Goal: Task Accomplishment & Management: Complete application form

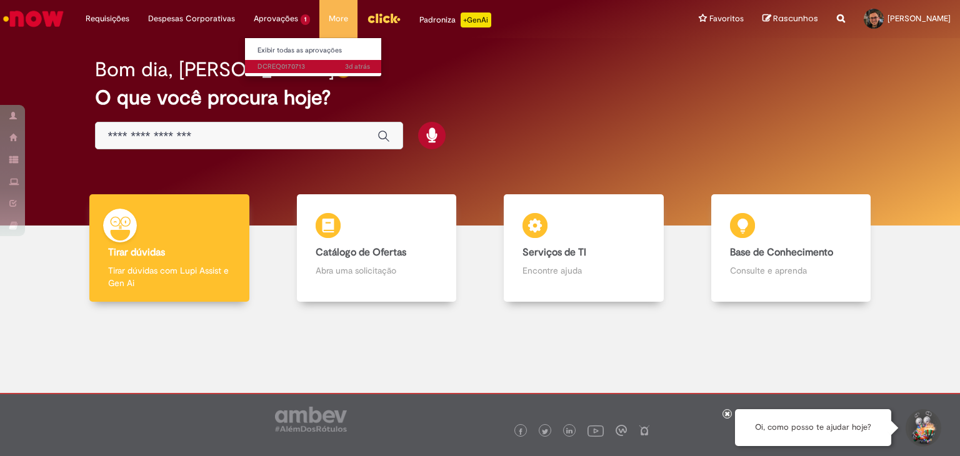
click at [285, 62] on span "3d atrás 3 dias atrás DCREQ0170713" at bounding box center [314, 67] width 113 height 10
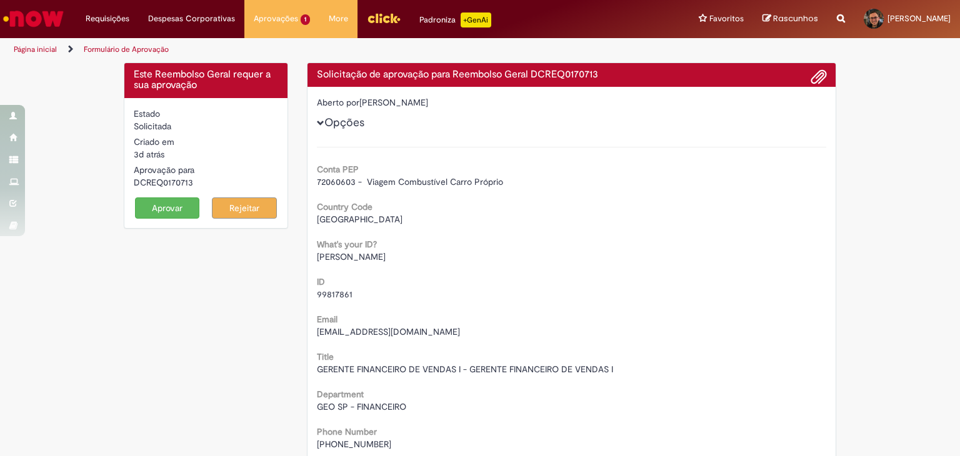
click at [812, 78] on span at bounding box center [819, 77] width 15 height 21
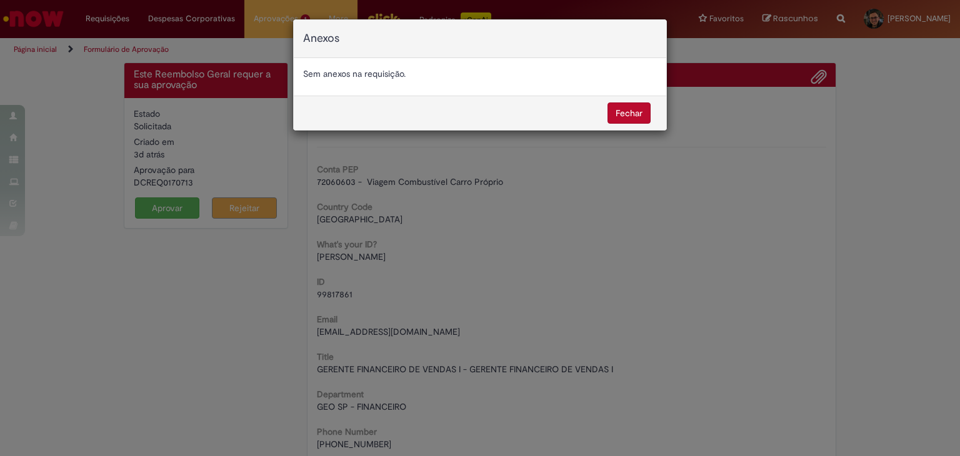
click at [642, 113] on button "Fechar" at bounding box center [629, 113] width 43 height 21
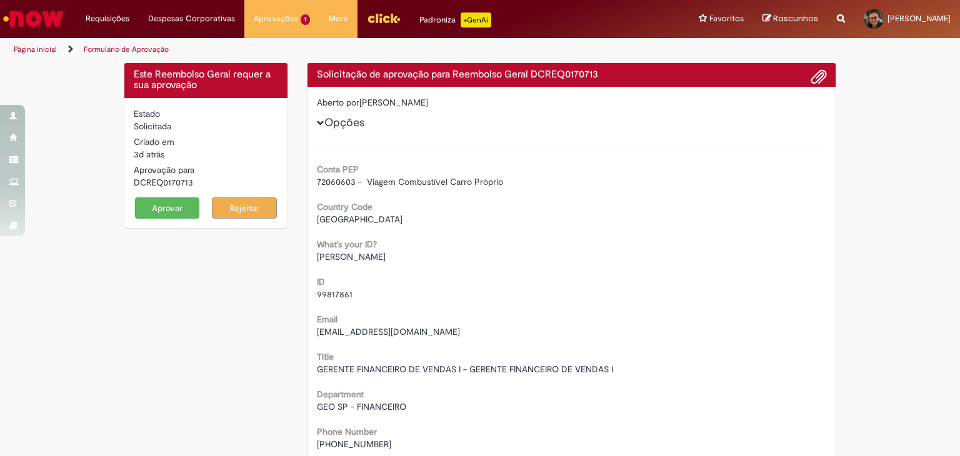
click at [816, 84] on span at bounding box center [819, 77] width 15 height 21
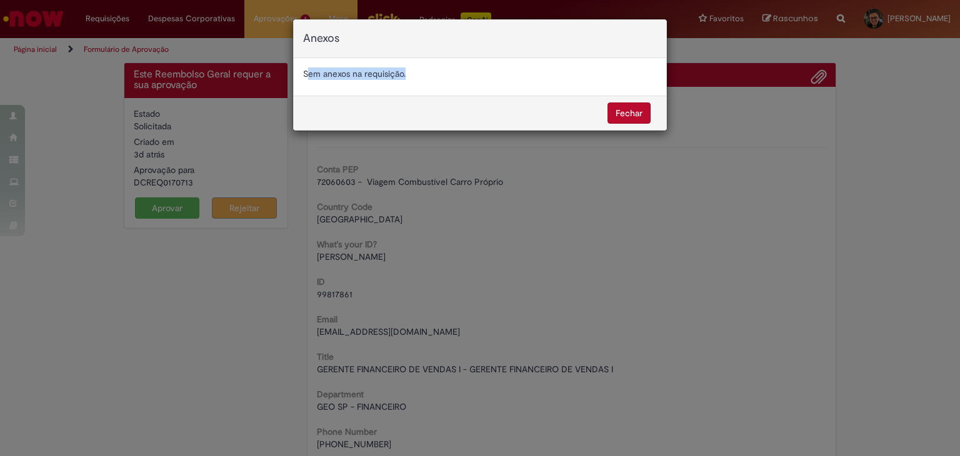
drag, startPoint x: 307, startPoint y: 76, endPoint x: 436, endPoint y: 80, distance: 129.5
click at [436, 80] on div "Sem anexos na requisição." at bounding box center [480, 77] width 373 height 38
click at [614, 113] on button "Fechar" at bounding box center [629, 113] width 43 height 21
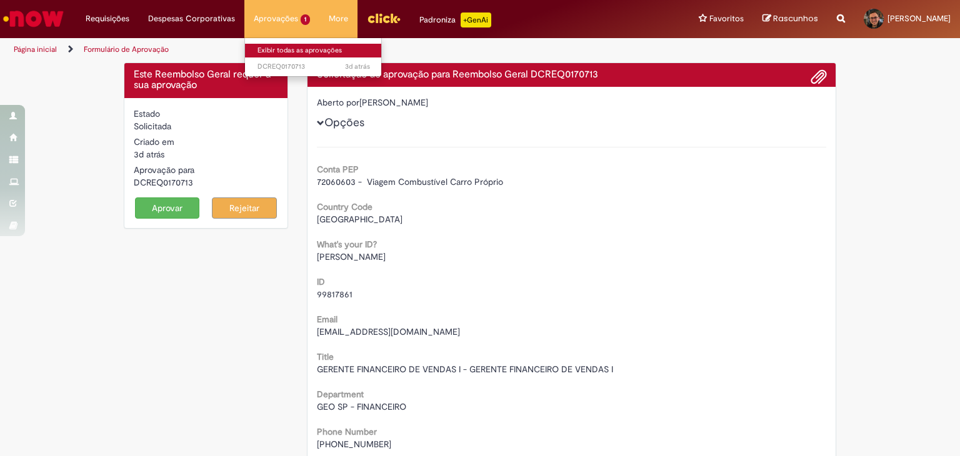
click at [301, 56] on link "Exibir todas as aprovações" at bounding box center [314, 51] width 138 height 14
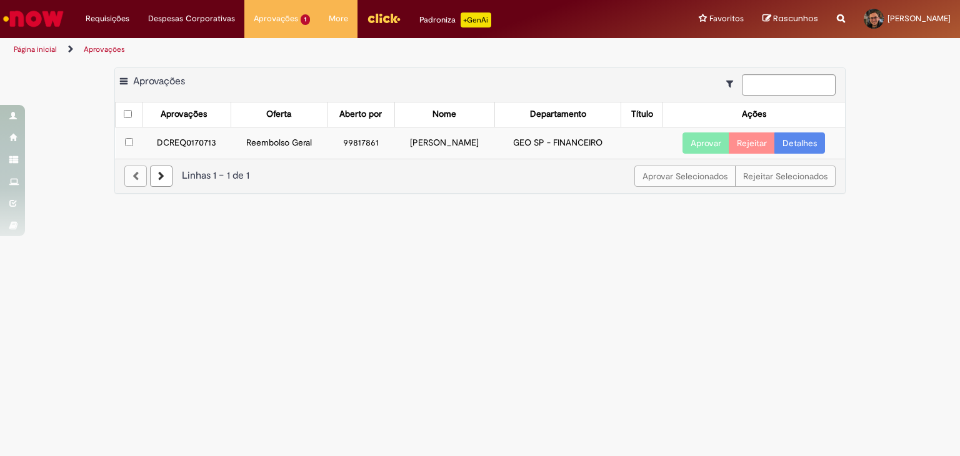
click at [800, 146] on link "Detalhes" at bounding box center [800, 143] width 51 height 21
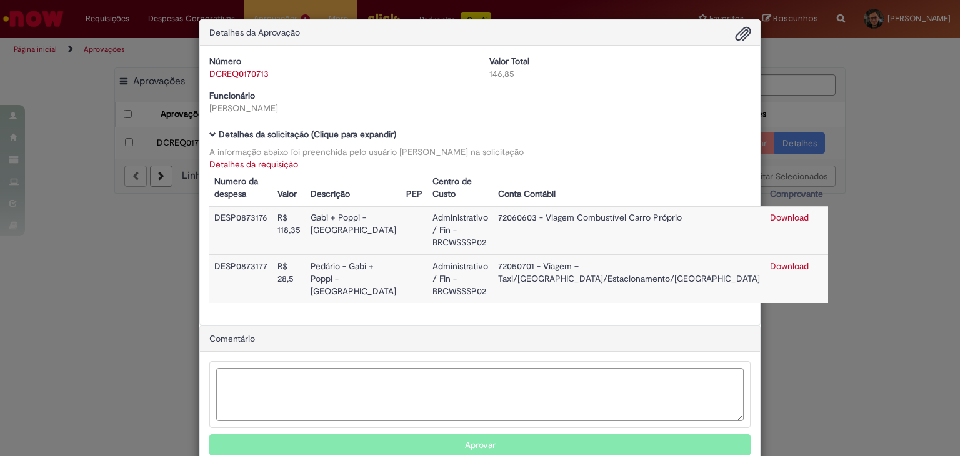
click at [770, 216] on link "Download" at bounding box center [789, 217] width 39 height 11
click at [528, 435] on button "Aprovar" at bounding box center [480, 445] width 542 height 21
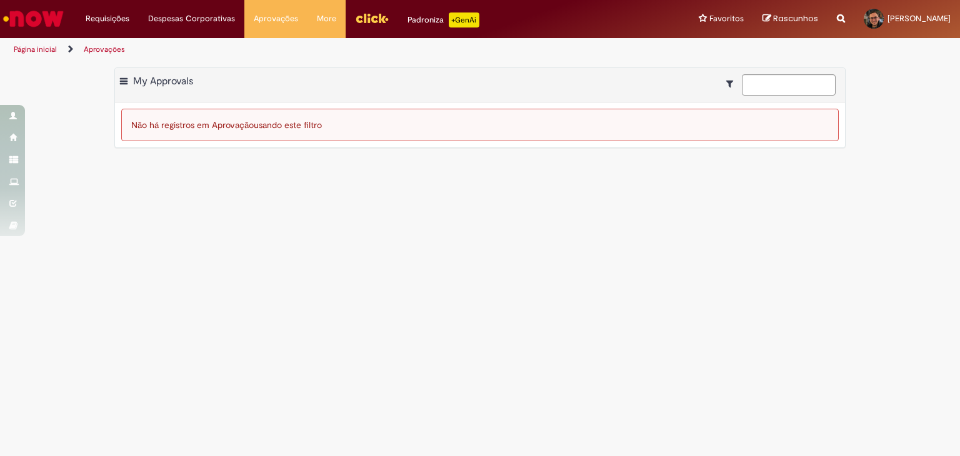
click at [39, 22] on img "Ir para a Homepage" at bounding box center [33, 18] width 64 height 25
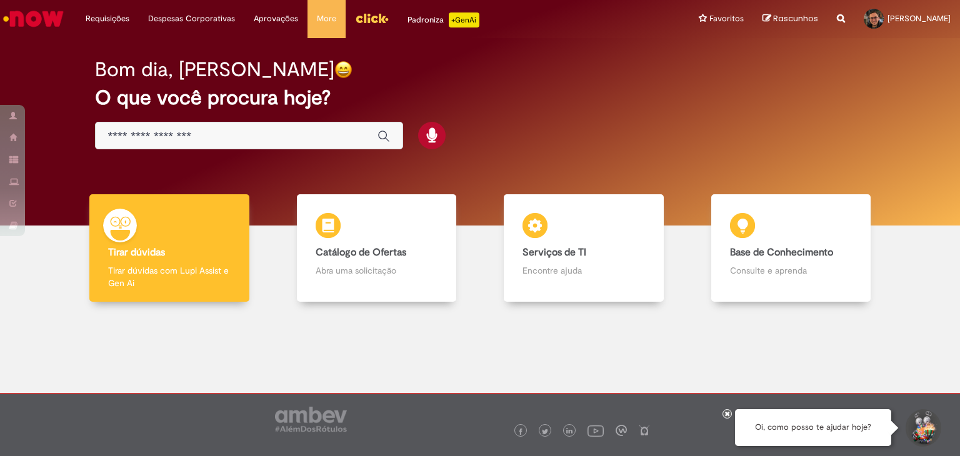
click at [58, 31] on link "Ir para a Homepage" at bounding box center [33, 19] width 67 height 38
